Goal: Task Accomplishment & Management: Manage account settings

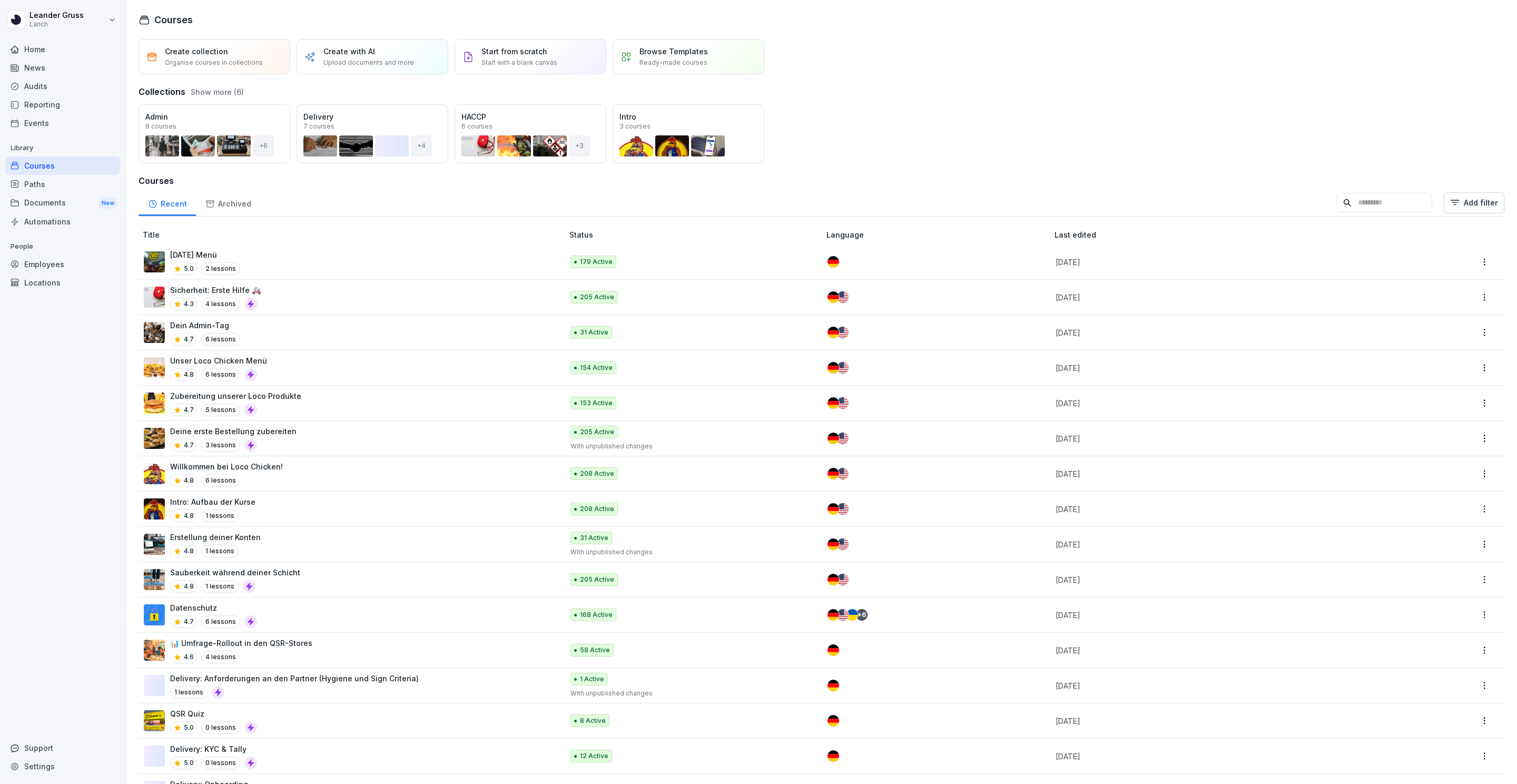
click at [85, 51] on div "Home" at bounding box center [63, 49] width 115 height 18
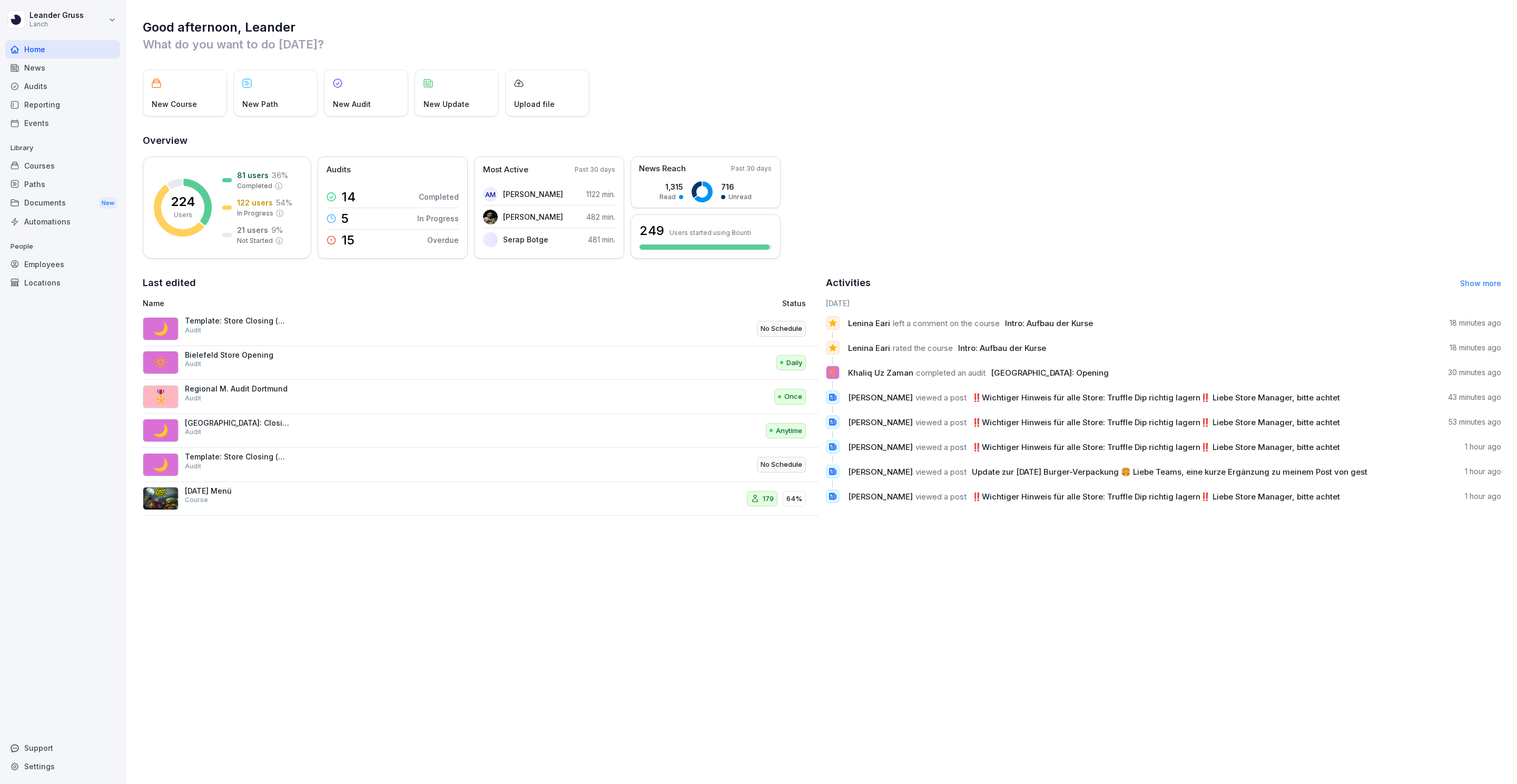
click at [636, 408] on div "Once" at bounding box center [698, 396] width 217 height 26
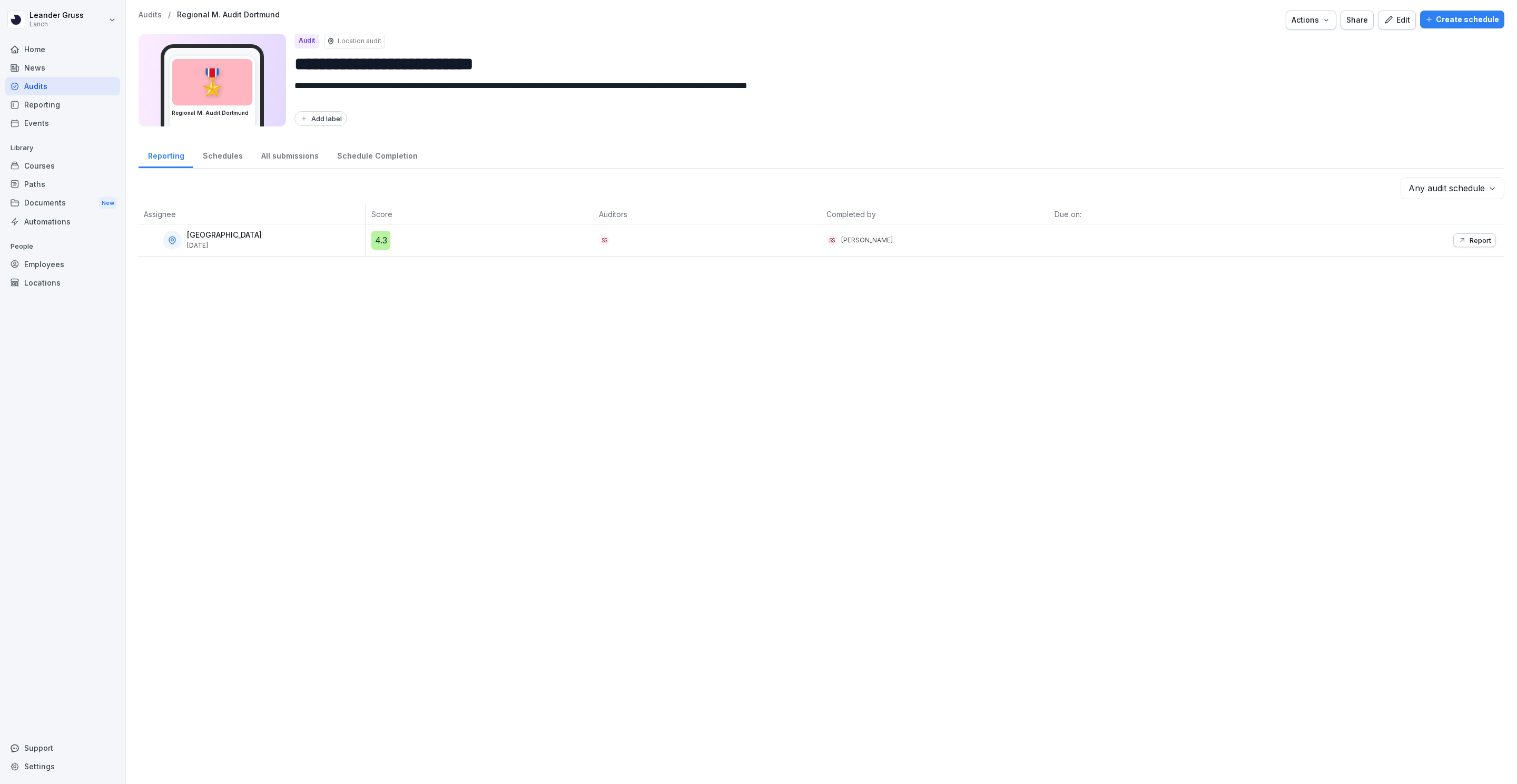
click at [51, 65] on div "News" at bounding box center [63, 67] width 115 height 18
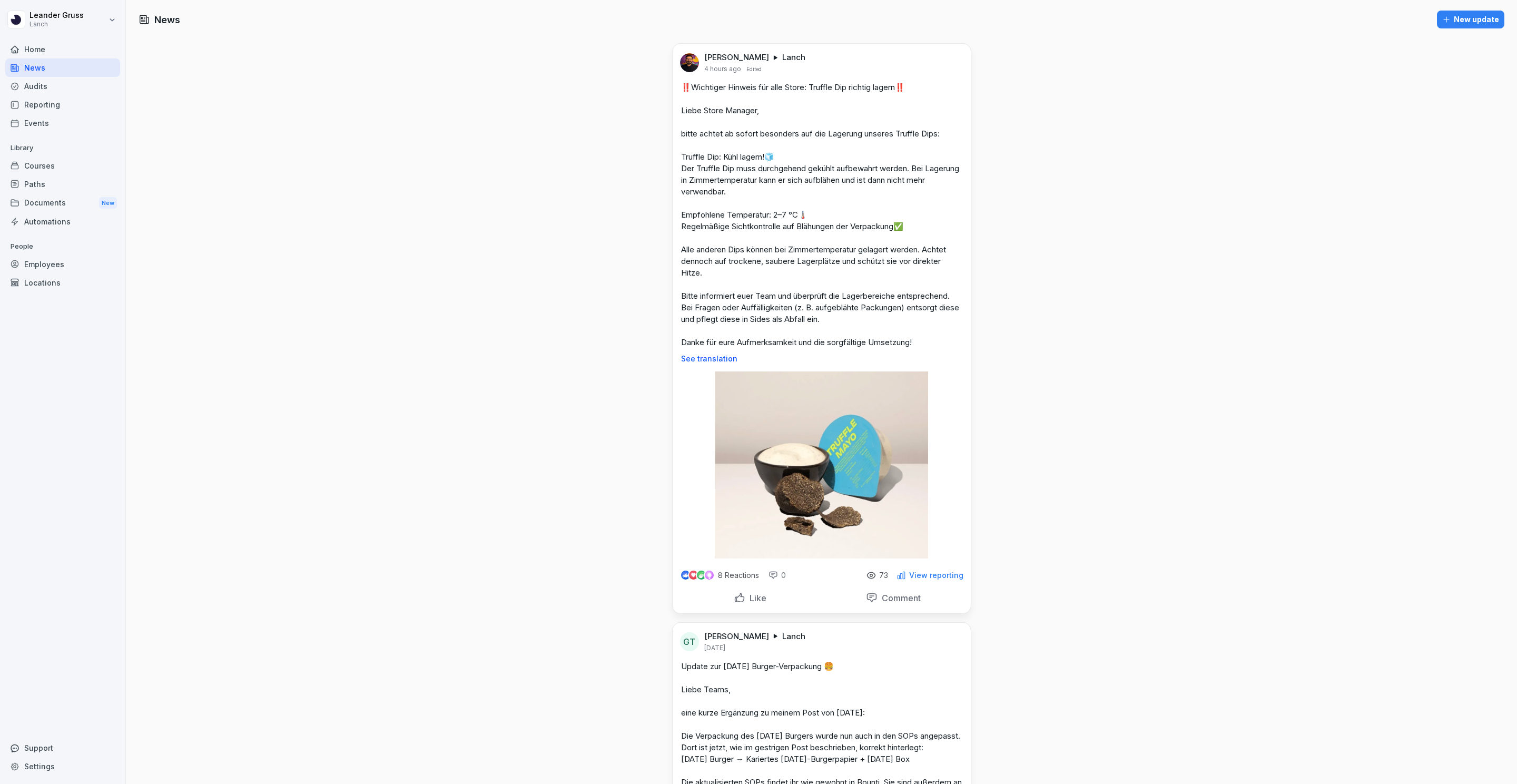
click at [83, 42] on div "Home" at bounding box center [63, 49] width 115 height 18
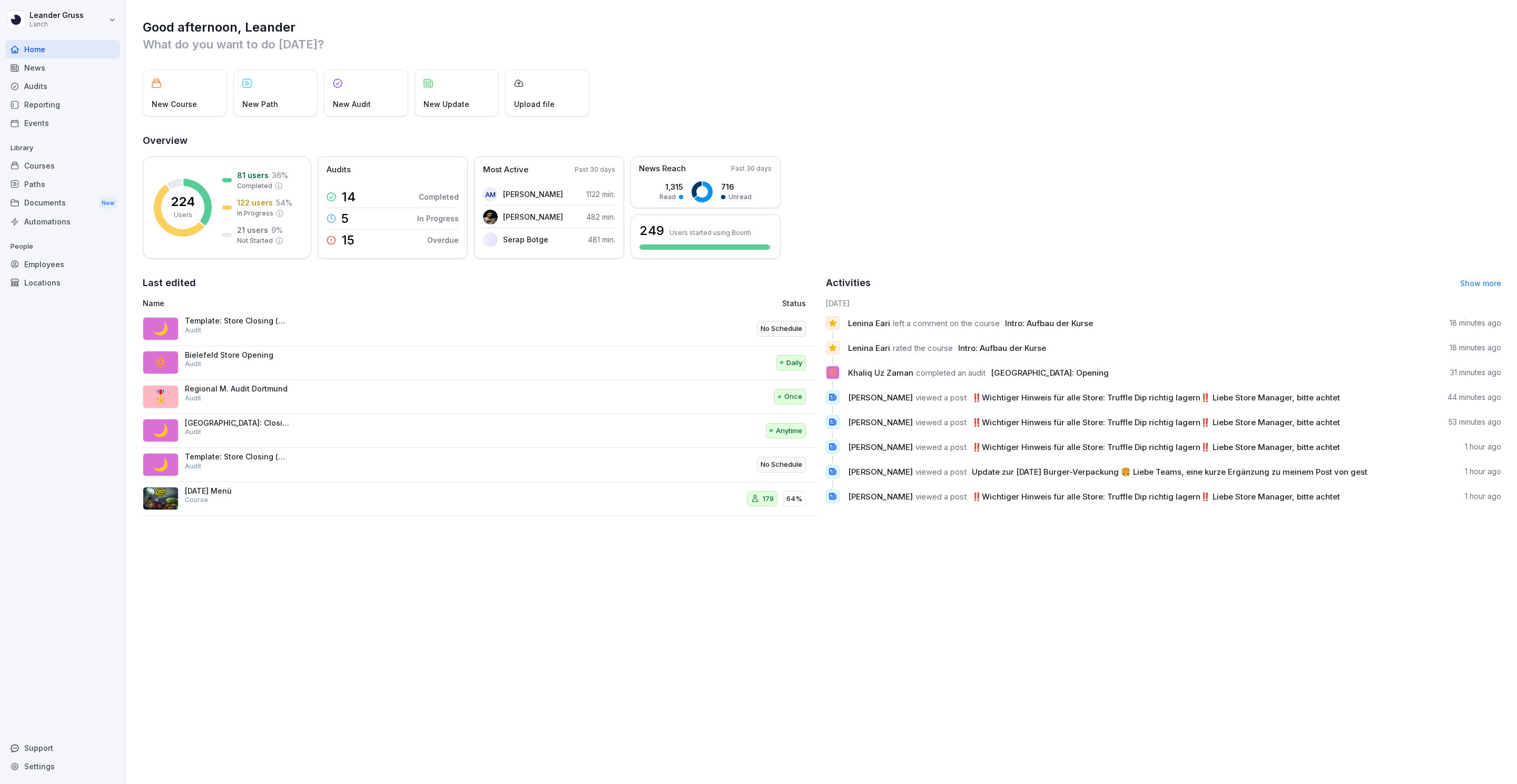
click at [32, 22] on html "Leander Gruss Lanch Home News Audits Reporting Events Library Courses Paths Doc…" at bounding box center [758, 392] width 1517 height 784
click at [106, 18] on html "Leander Gruss Lanch Home News Audits Reporting Events Library Courses Paths Doc…" at bounding box center [758, 392] width 1517 height 784
click at [117, 18] on html "Leander Gruss Lanch Home News Audits Reporting Events Library Courses Paths Doc…" at bounding box center [758, 392] width 1517 height 784
click at [351, 20] on html "Leander Gruss Lanch Home News Audits Reporting Events Library Courses Paths Doc…" at bounding box center [758, 392] width 1517 height 784
drag, startPoint x: 360, startPoint y: 48, endPoint x: 188, endPoint y: 40, distance: 172.2
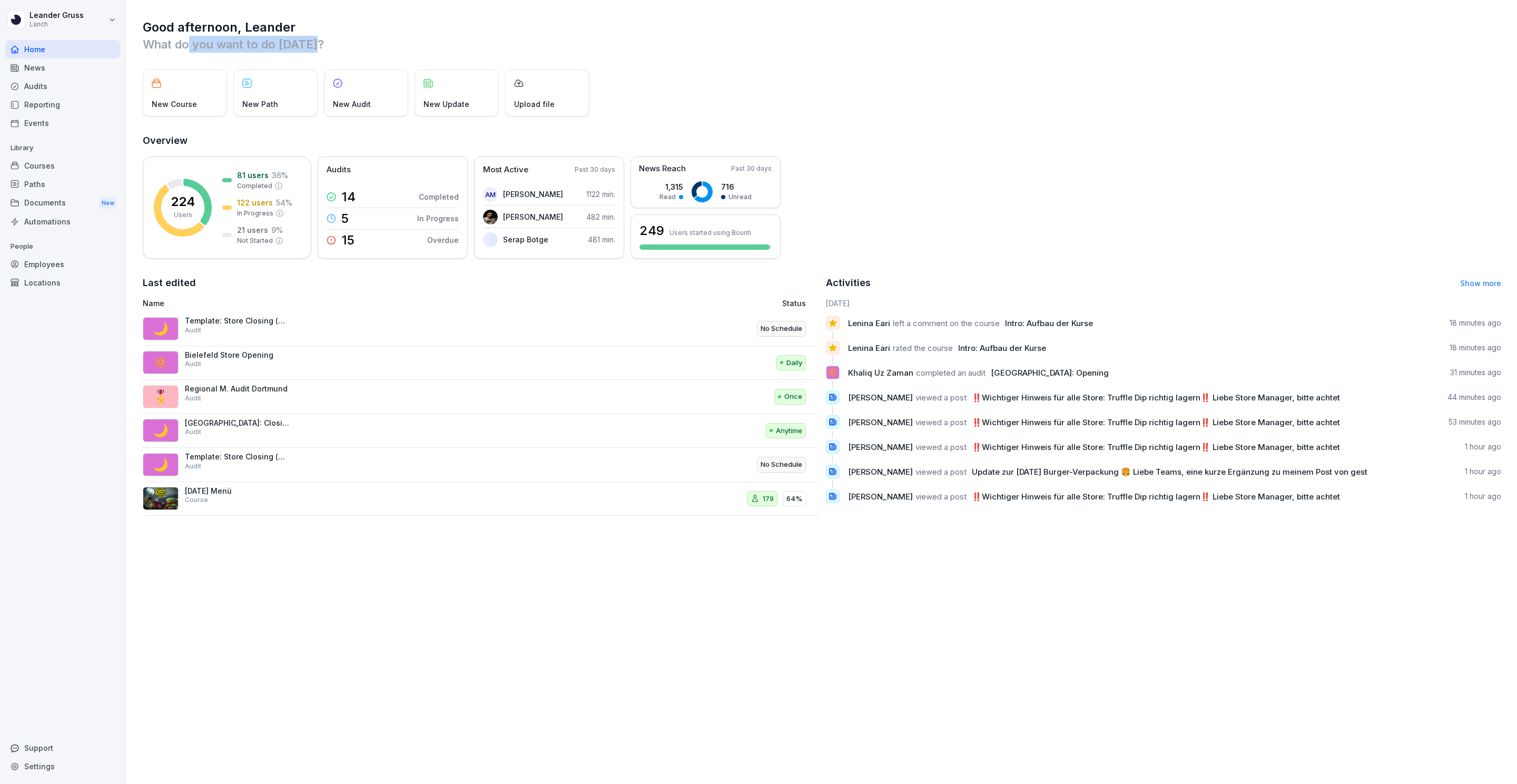
click at [188, 40] on p "What do you want to do [DATE]?" at bounding box center [821, 45] width 1358 height 17
click at [17, 19] on html "Leander Gruss Lanch Home News Audits Reporting Events Library Courses Paths Doc…" at bounding box center [758, 392] width 1517 height 784
click at [44, 69] on div "News" at bounding box center [63, 67] width 115 height 18
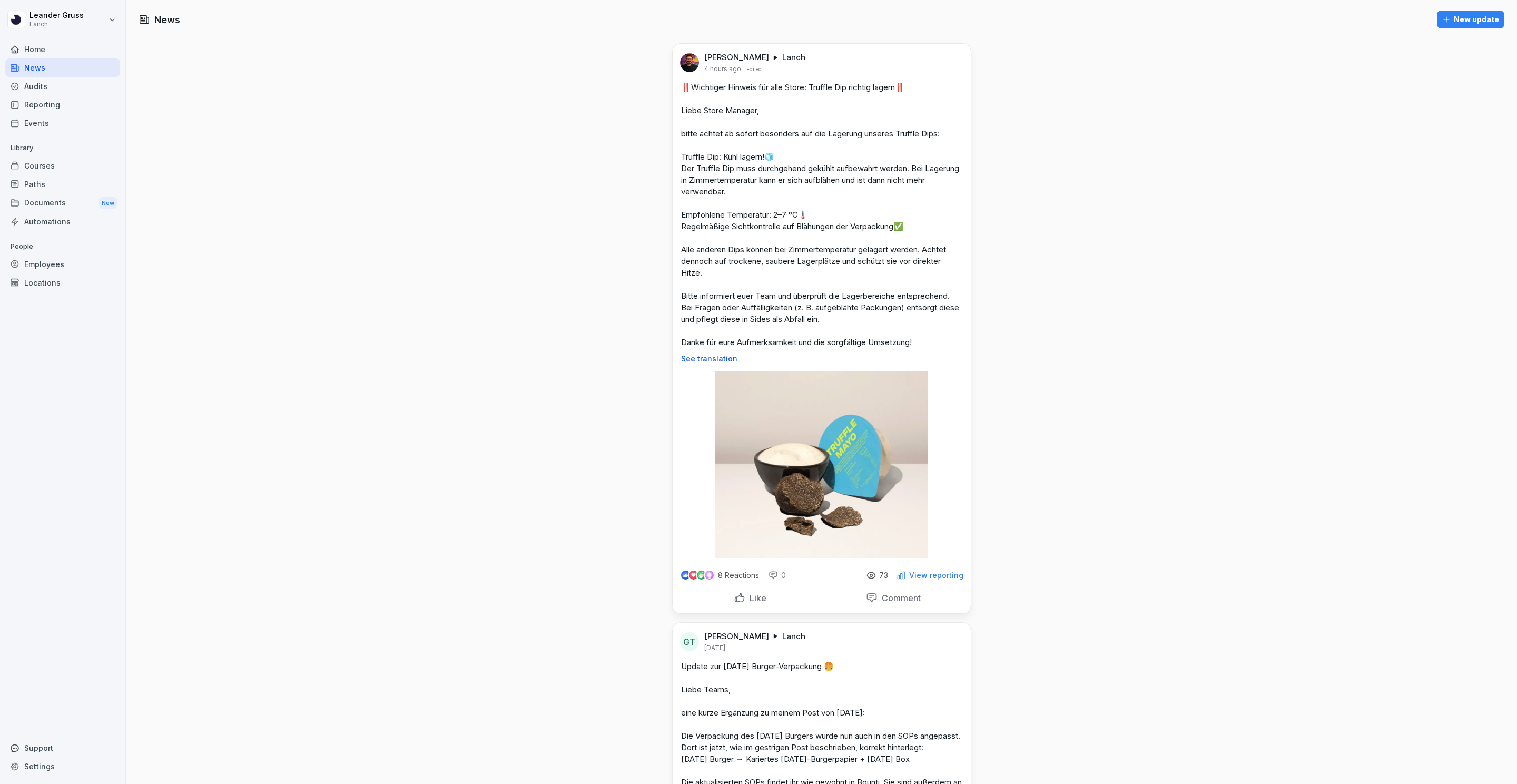
click at [35, 48] on div "Home" at bounding box center [63, 49] width 115 height 18
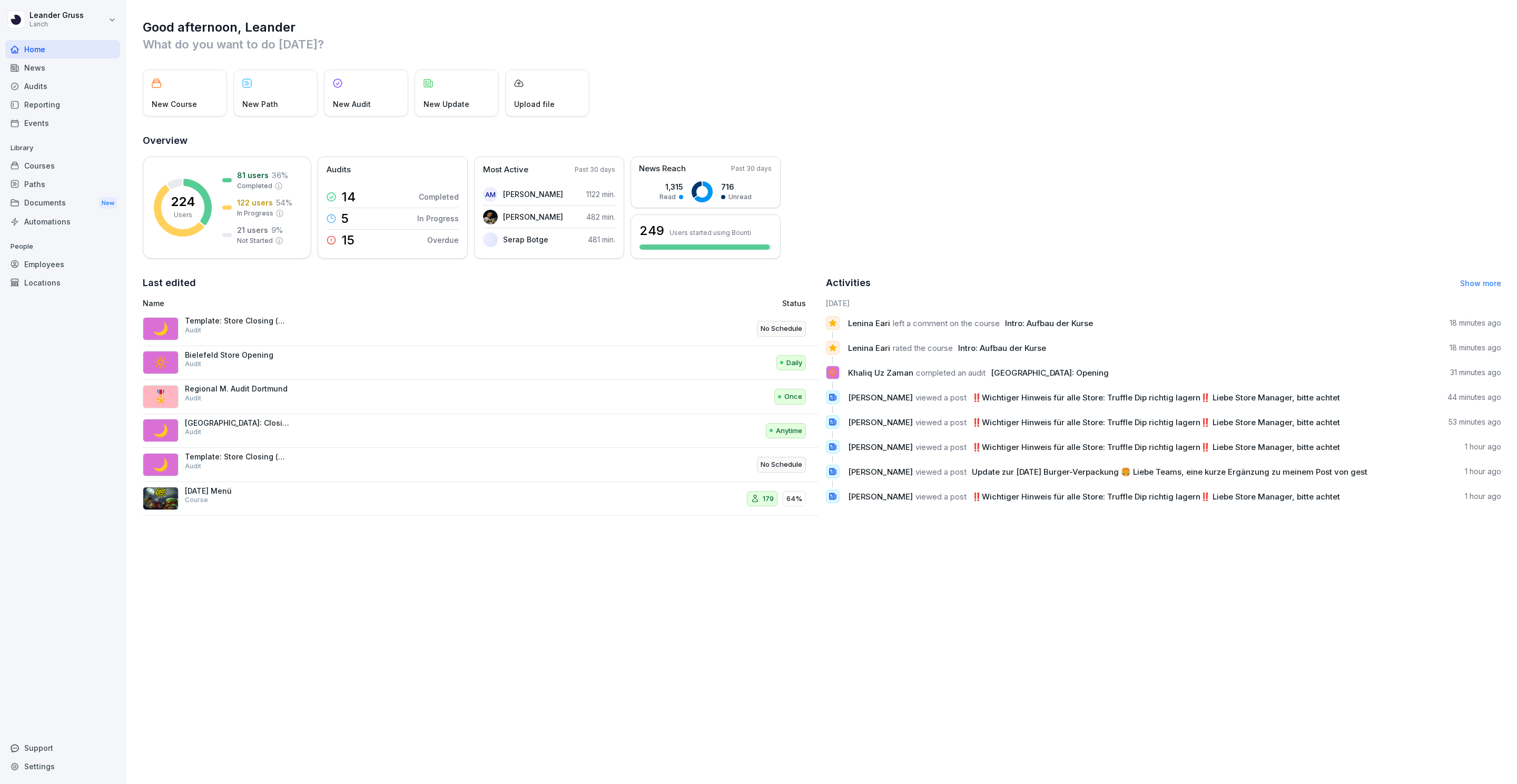
click at [24, 17] on html "Leander Gruss Lanch Home News Audits Reporting Events Library Courses Paths Doc…" at bounding box center [758, 392] width 1517 height 784
click at [75, 48] on div "Settings" at bounding box center [67, 48] width 105 height 19
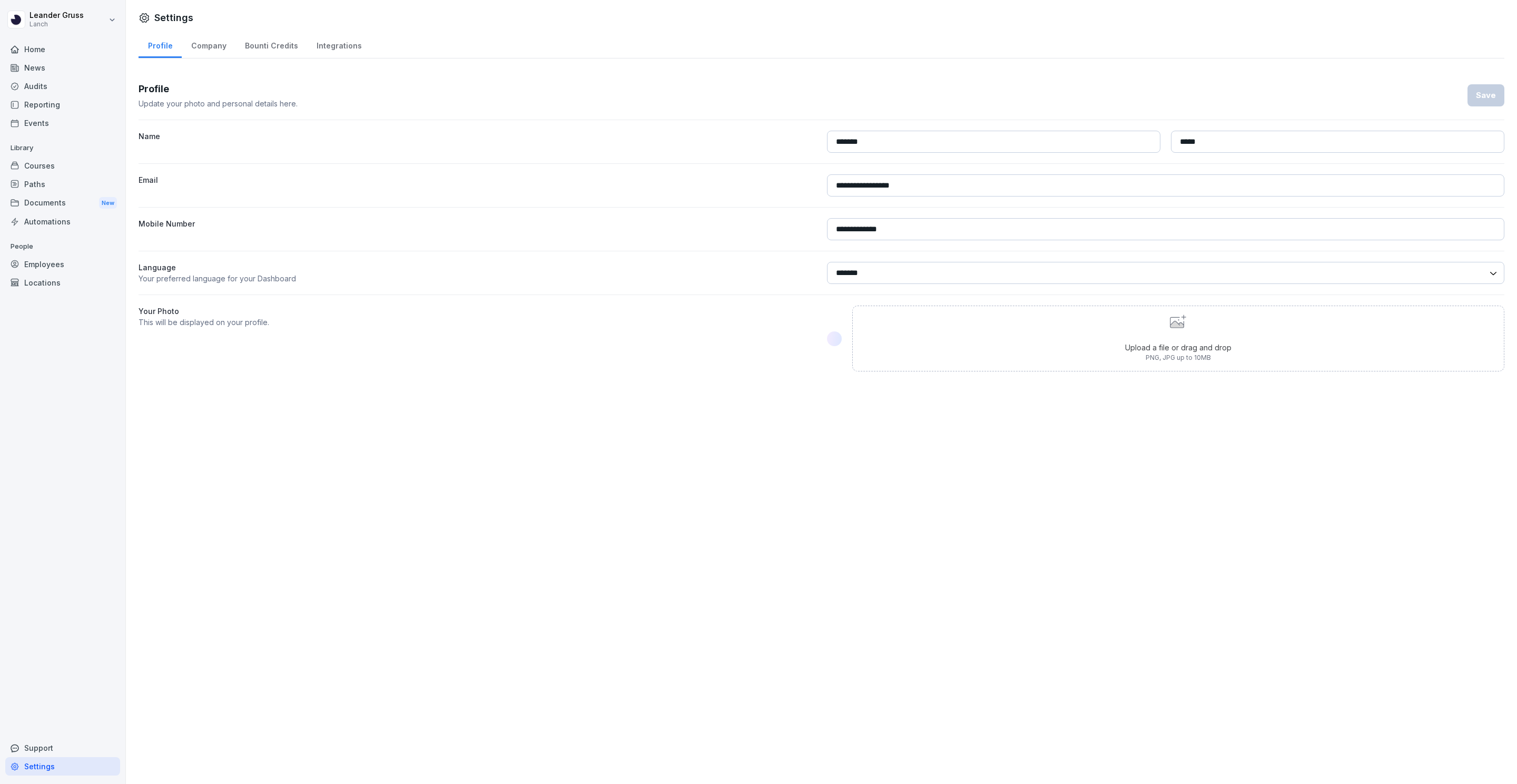
click at [207, 40] on div "Company" at bounding box center [208, 45] width 53 height 27
select select "**"
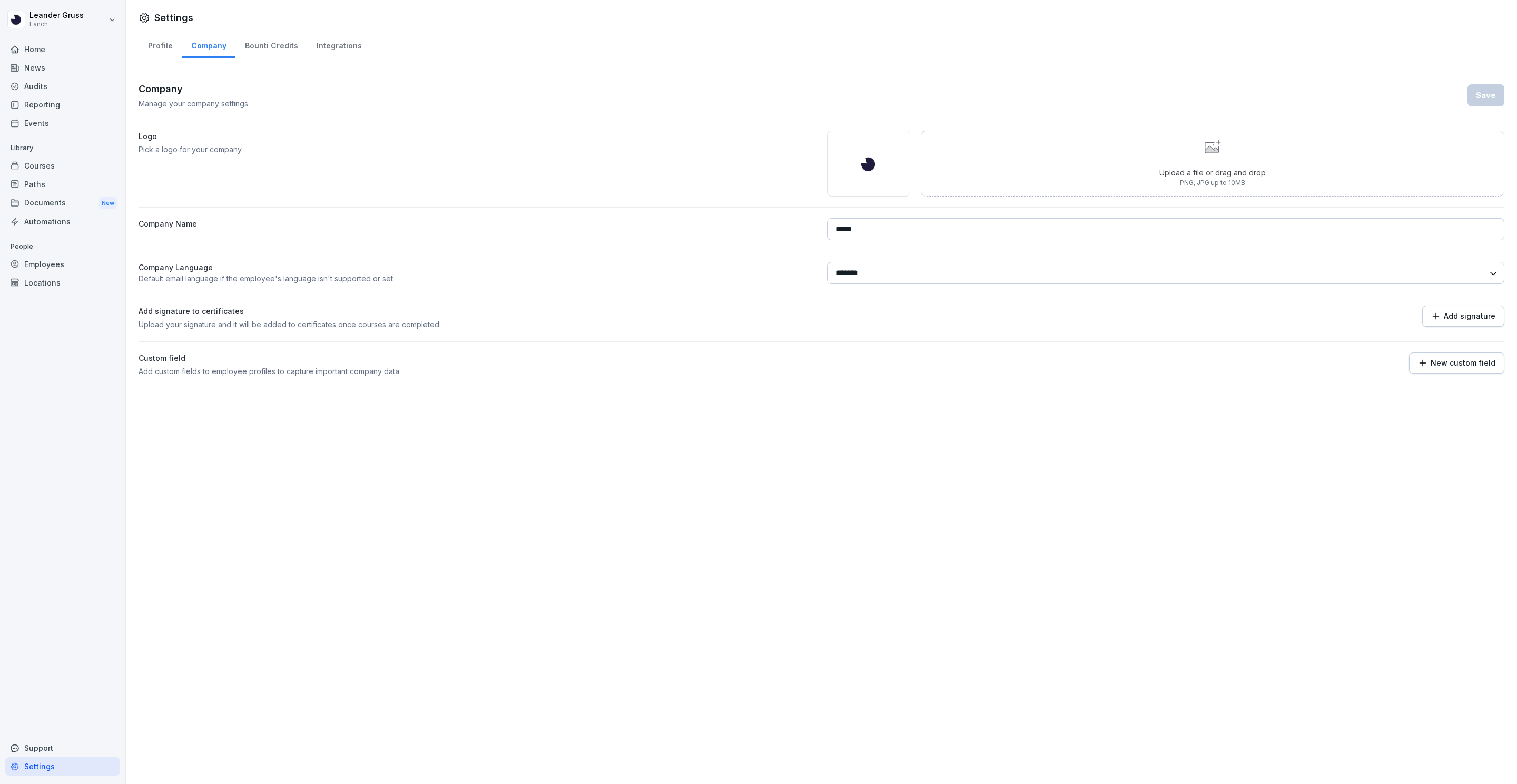
click at [41, 49] on div "Home" at bounding box center [63, 49] width 115 height 18
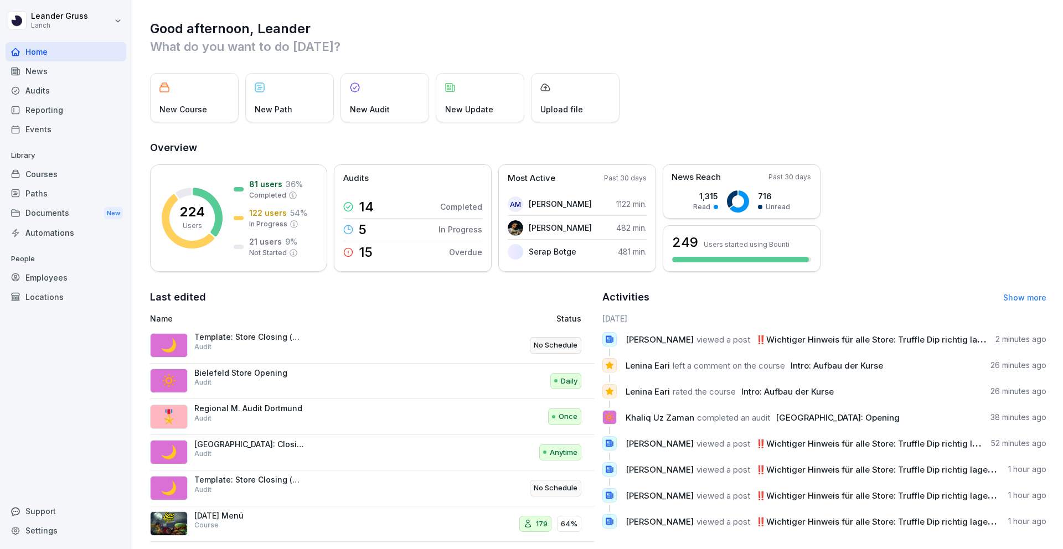
scroll to position [13, 0]
